Goal: Information Seeking & Learning: Learn about a topic

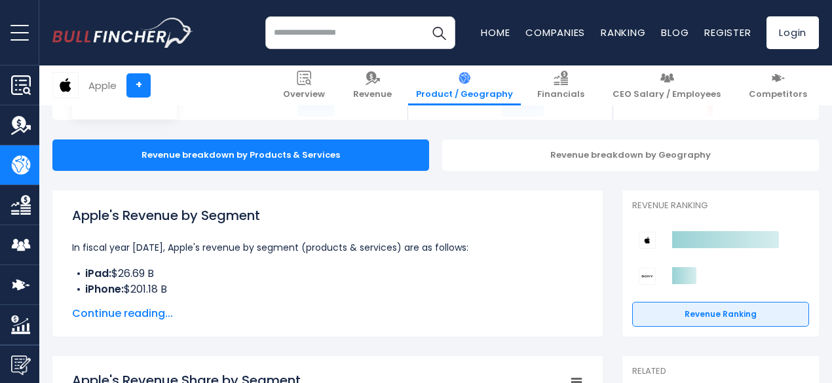
scroll to position [111, 0]
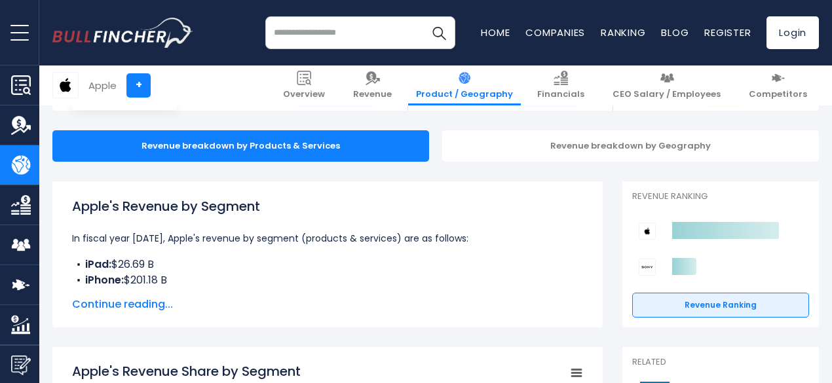
click at [831, 38] on html "Overview Revenue Product / Geography" at bounding box center [416, 80] width 832 height 383
click at [123, 305] on span "Continue reading..." at bounding box center [327, 305] width 511 height 16
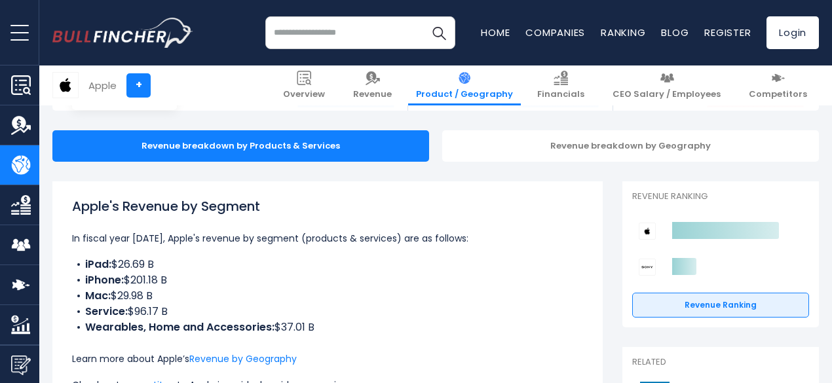
drag, startPoint x: 75, startPoint y: 264, endPoint x: 322, endPoint y: 336, distance: 257.9
click at [322, 336] on div "Apple's Revenue by Segment In fiscal year 2024, Apple's revenue by segment (pro…" at bounding box center [327, 308] width 511 height 223
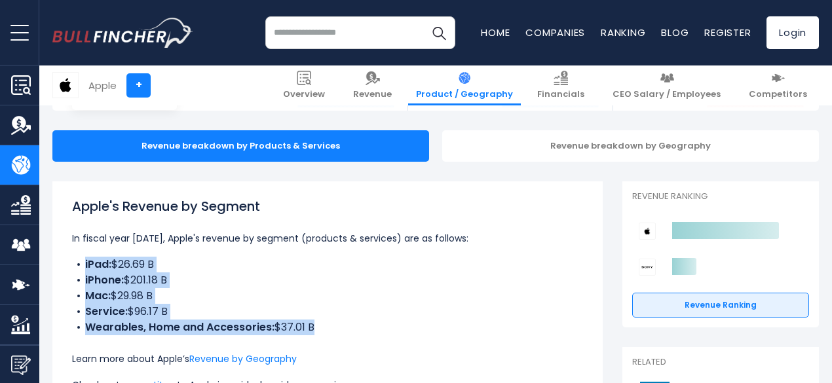
copy ul "iPad: $26.69 B iPhone: $201.18 B Mac: $29.98 B Service: $96.17 B Wearables, Hom…"
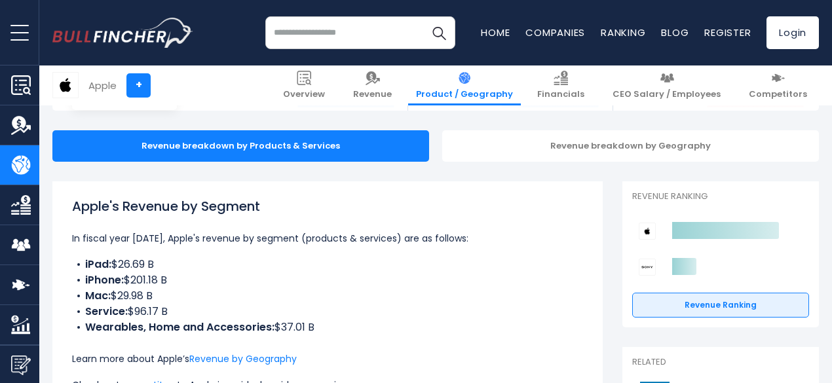
click at [531, 217] on div "Apple's Revenue by Segment In fiscal year 2024, Apple's revenue by segment (pro…" at bounding box center [327, 308] width 511 height 223
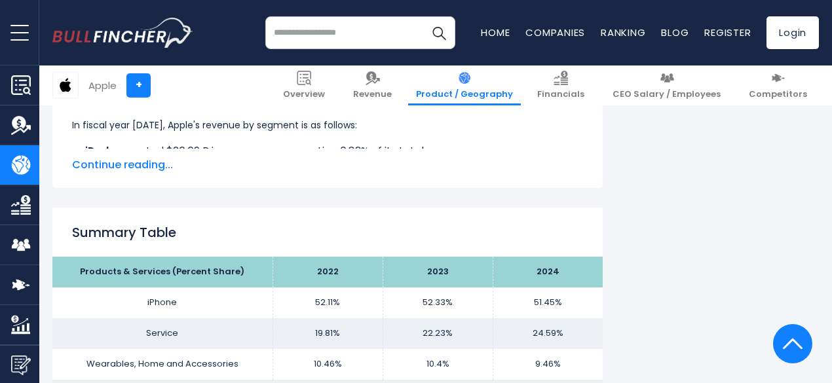
scroll to position [844, 0]
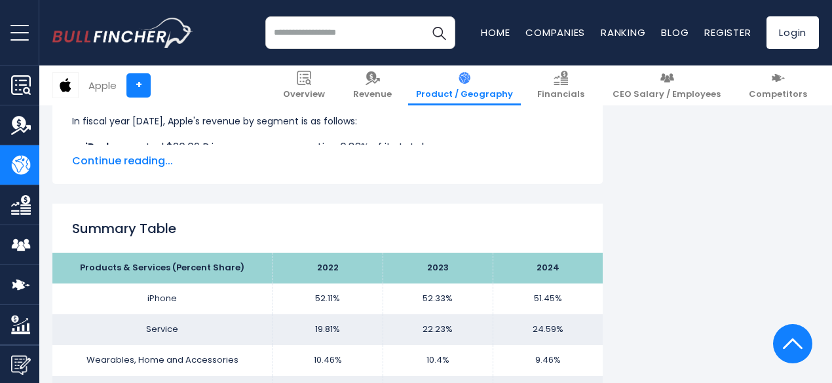
click at [346, 24] on input "search" at bounding box center [360, 32] width 190 height 33
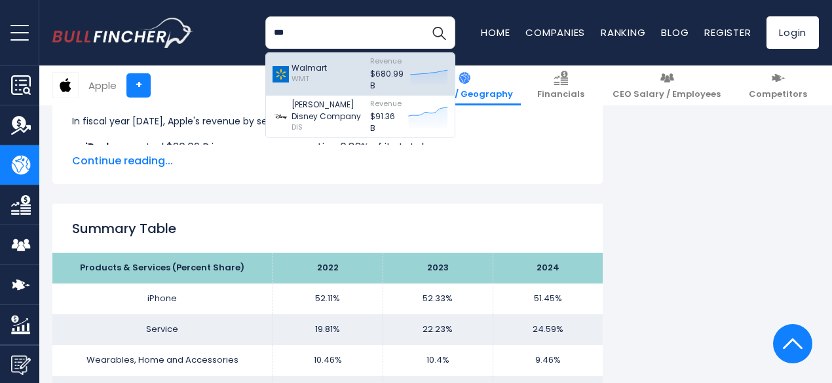
type input "***"
click at [314, 71] on p "Walmart" at bounding box center [309, 68] width 35 height 12
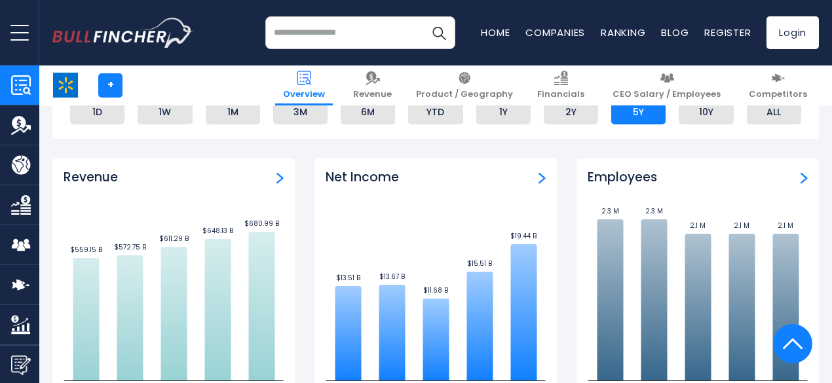
scroll to position [833, 0]
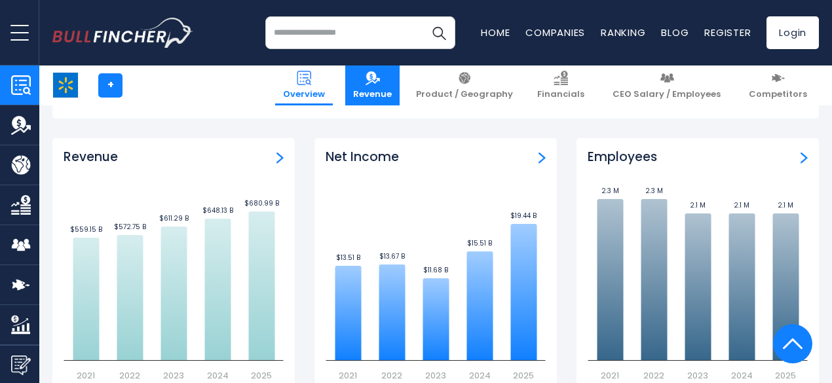
click at [380, 85] on img at bounding box center [373, 78] width 14 height 14
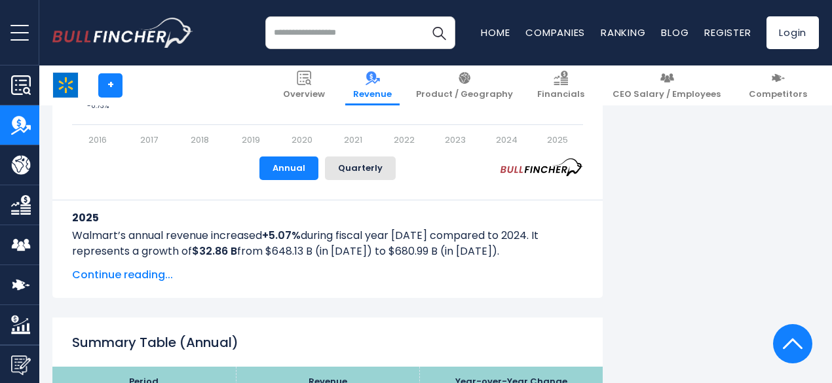
scroll to position [1052, 0]
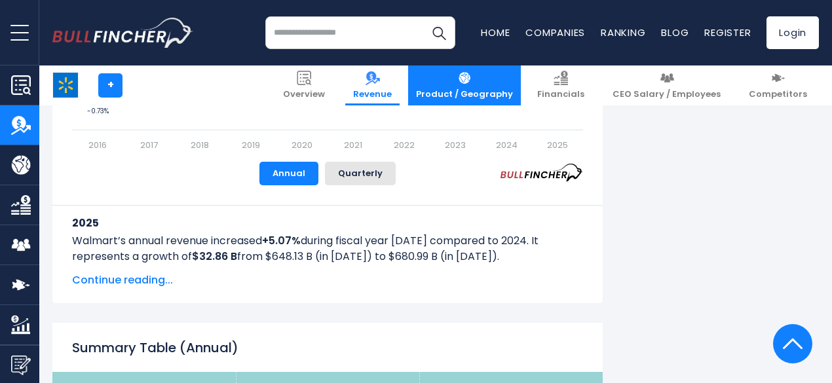
click at [482, 91] on span "Product / Geography" at bounding box center [464, 94] width 97 height 11
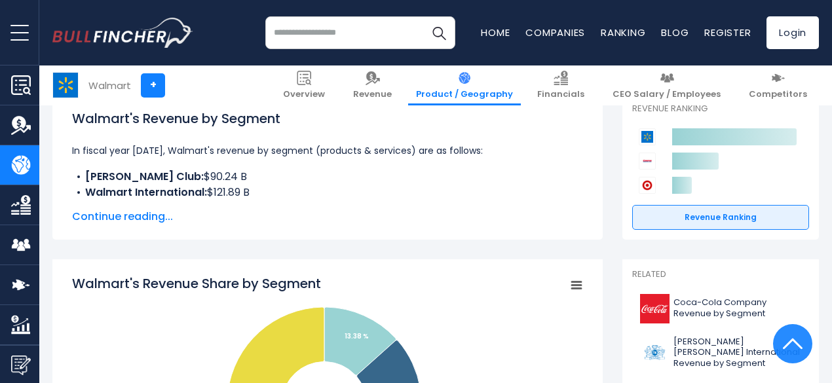
scroll to position [191, 0]
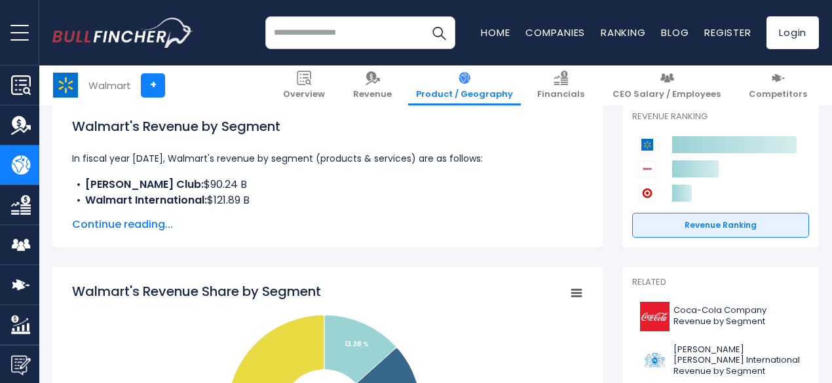
click at [102, 225] on span "Continue reading..." at bounding box center [327, 225] width 511 height 16
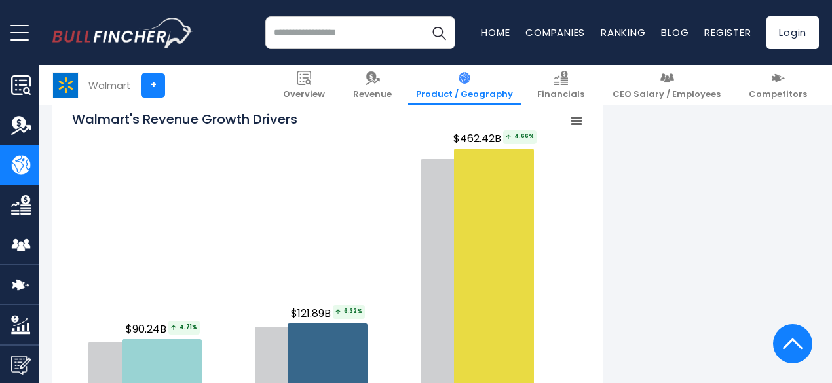
scroll to position [1646, 0]
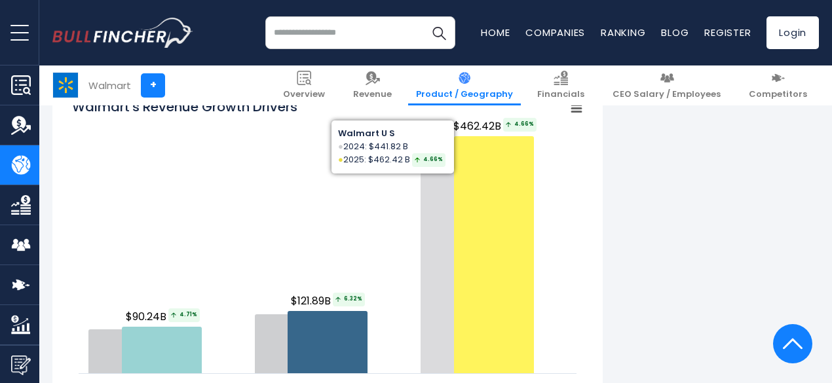
click at [473, 206] on icon "Walmart's Revenue Growth Drivers" at bounding box center [494, 254] width 80 height 237
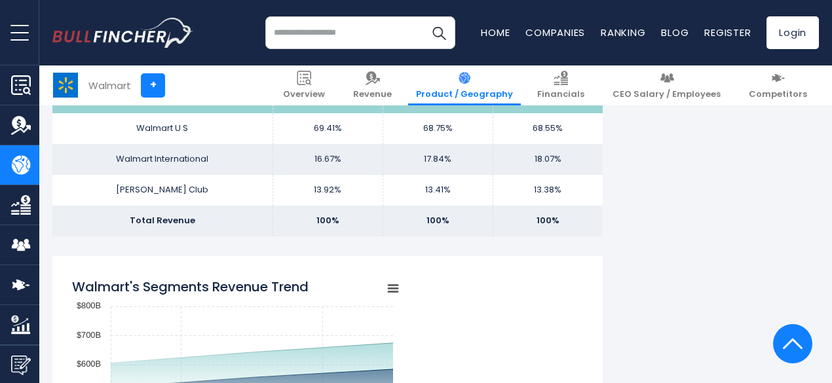
scroll to position [987, 0]
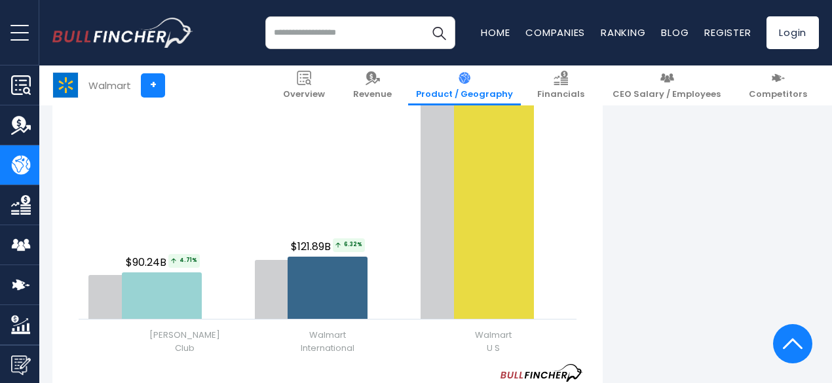
scroll to position [1735, 0]
